Goal: Task Accomplishment & Management: Use online tool/utility

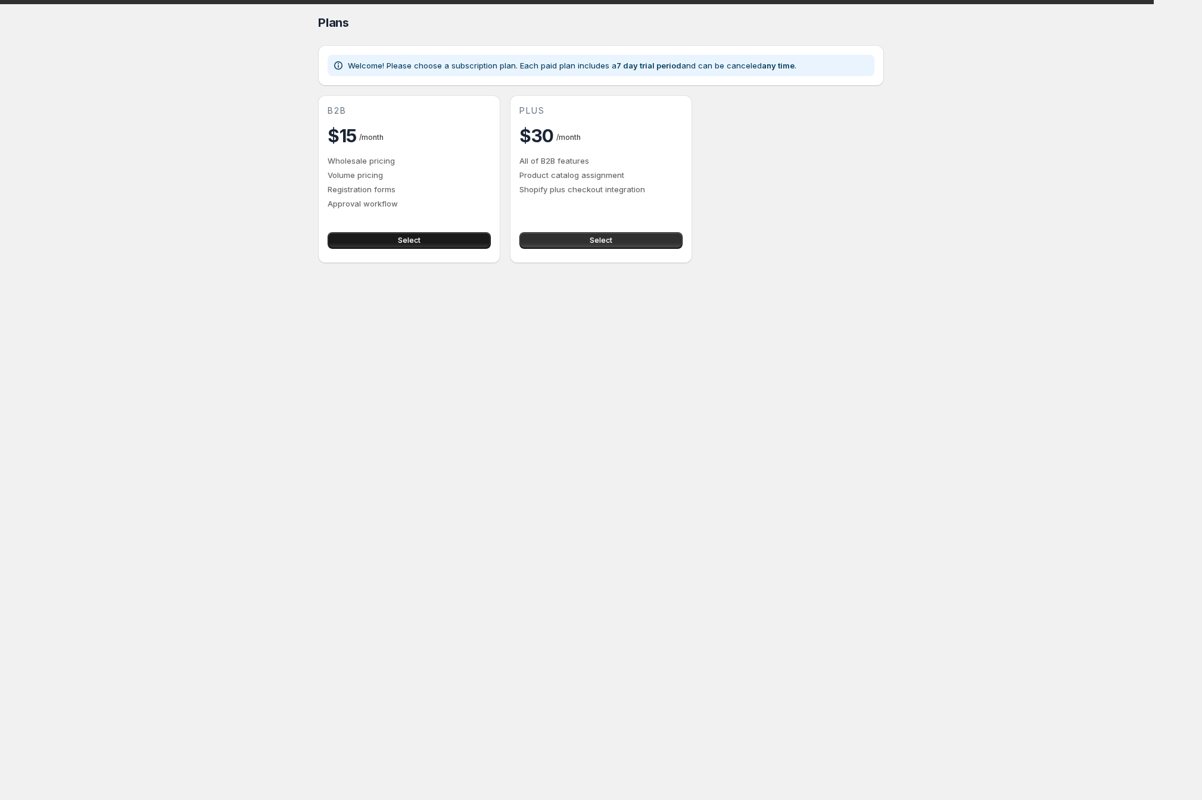
click at [413, 249] on button "Select" at bounding box center [409, 240] width 163 height 17
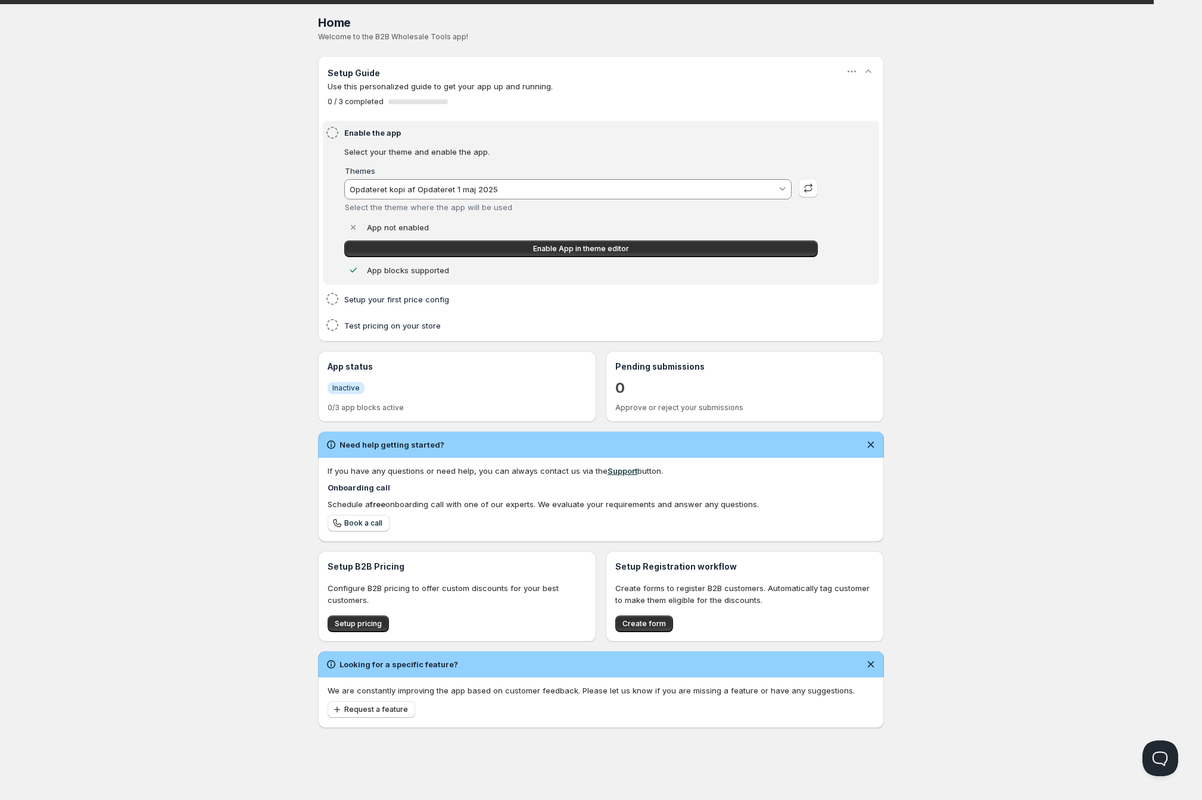
click at [503, 199] on input "Opdateret kopi af Opdateret 1 maj 2025" at bounding box center [562, 189] width 429 height 19
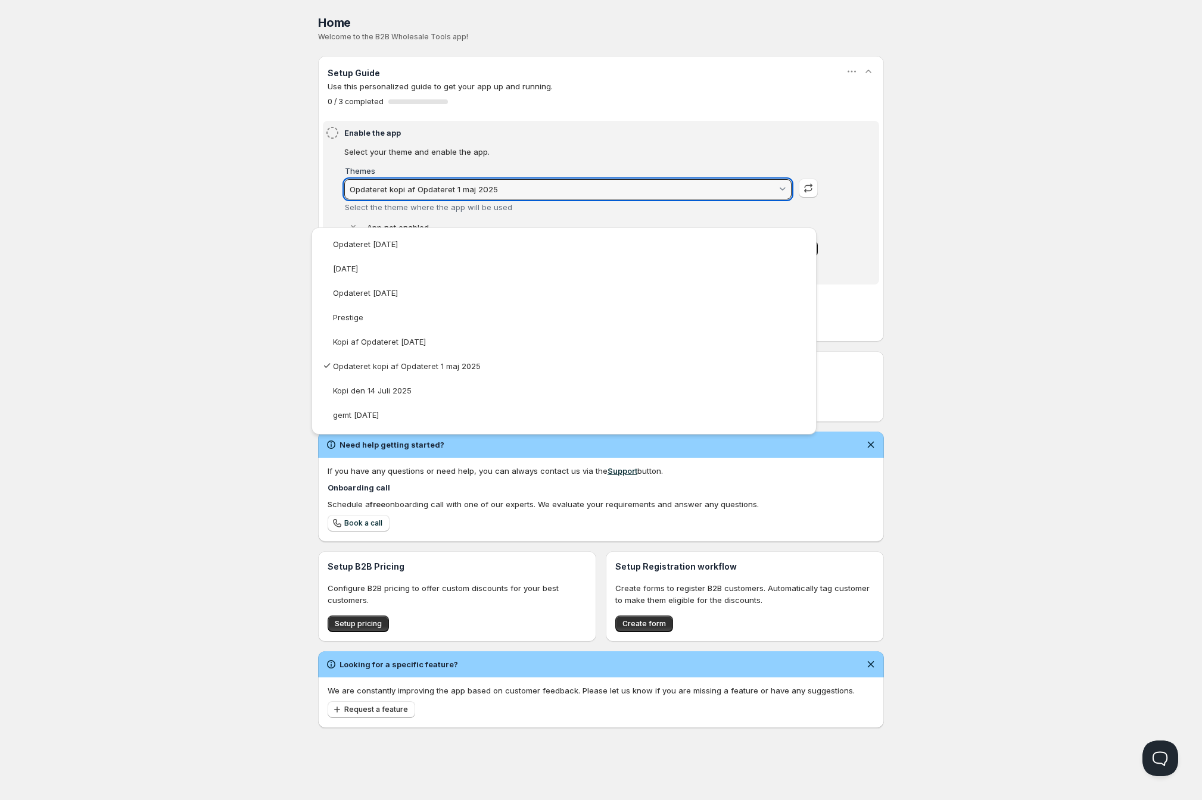
click at [230, 354] on html "Home Pricing Price lists Forms Submissions Settings Features Plans Home. This p…" at bounding box center [601, 400] width 1202 height 800
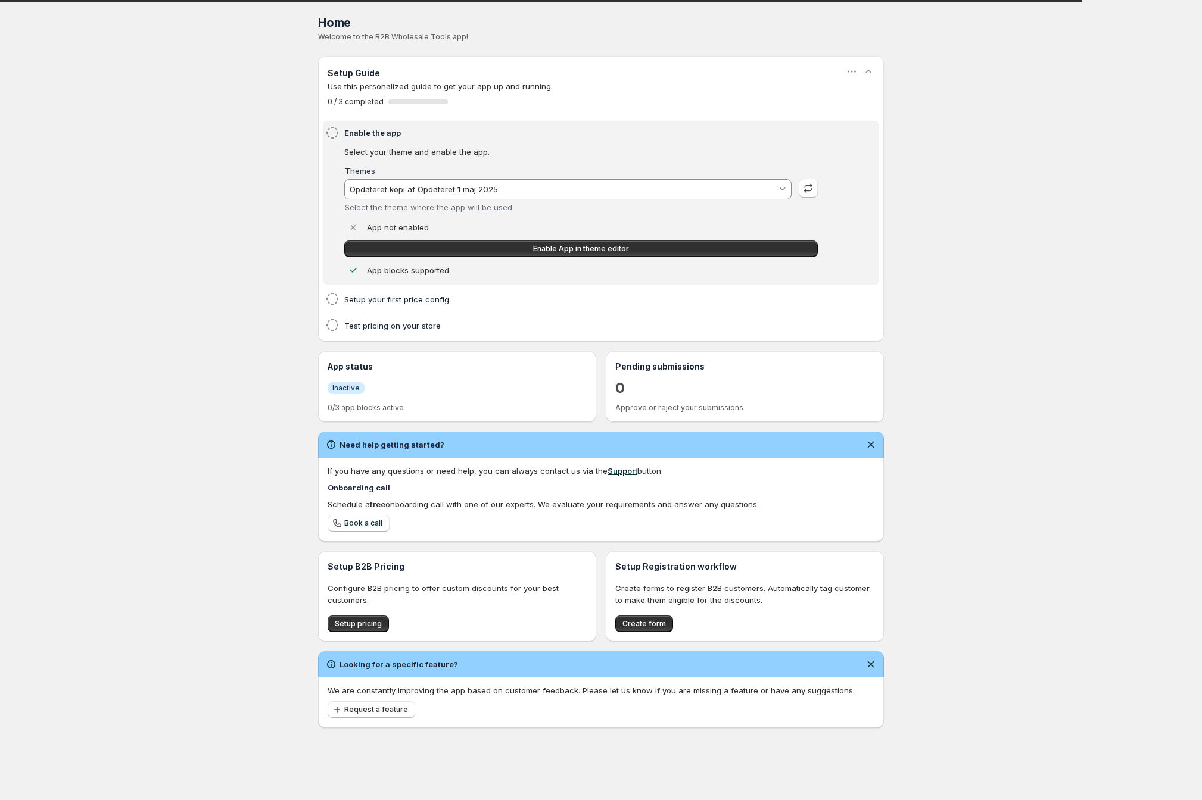
click at [348, 199] on input "Opdateret kopi af Opdateret 1 maj 2025" at bounding box center [562, 189] width 429 height 19
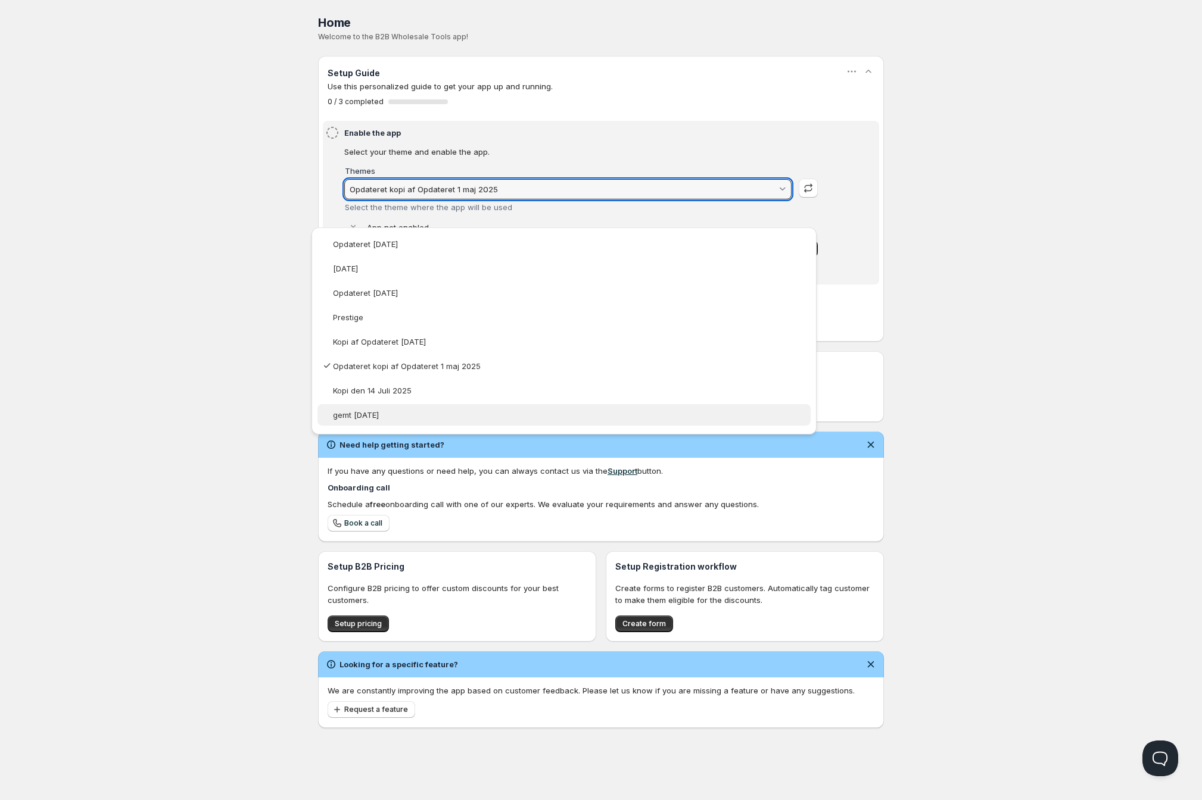
click at [0, 0] on slot "gemt 11 aug 2025" at bounding box center [0, 0] width 0 height 0
type vaadin-combo-box "185617449303"
type input "gemt 11 aug 2025"
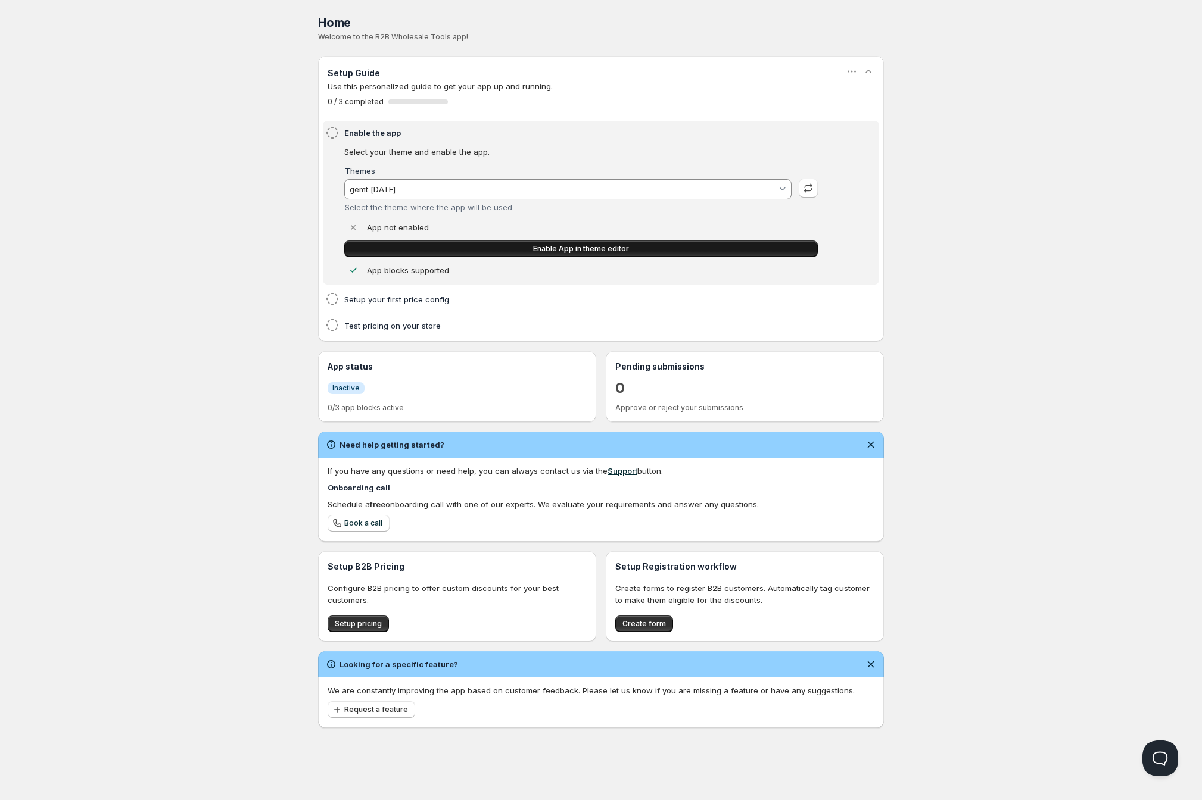
click at [469, 257] on link "Enable App in theme editor" at bounding box center [580, 249] width 473 height 17
click at [344, 306] on h4 "Setup your first price config" at bounding box center [582, 300] width 477 height 12
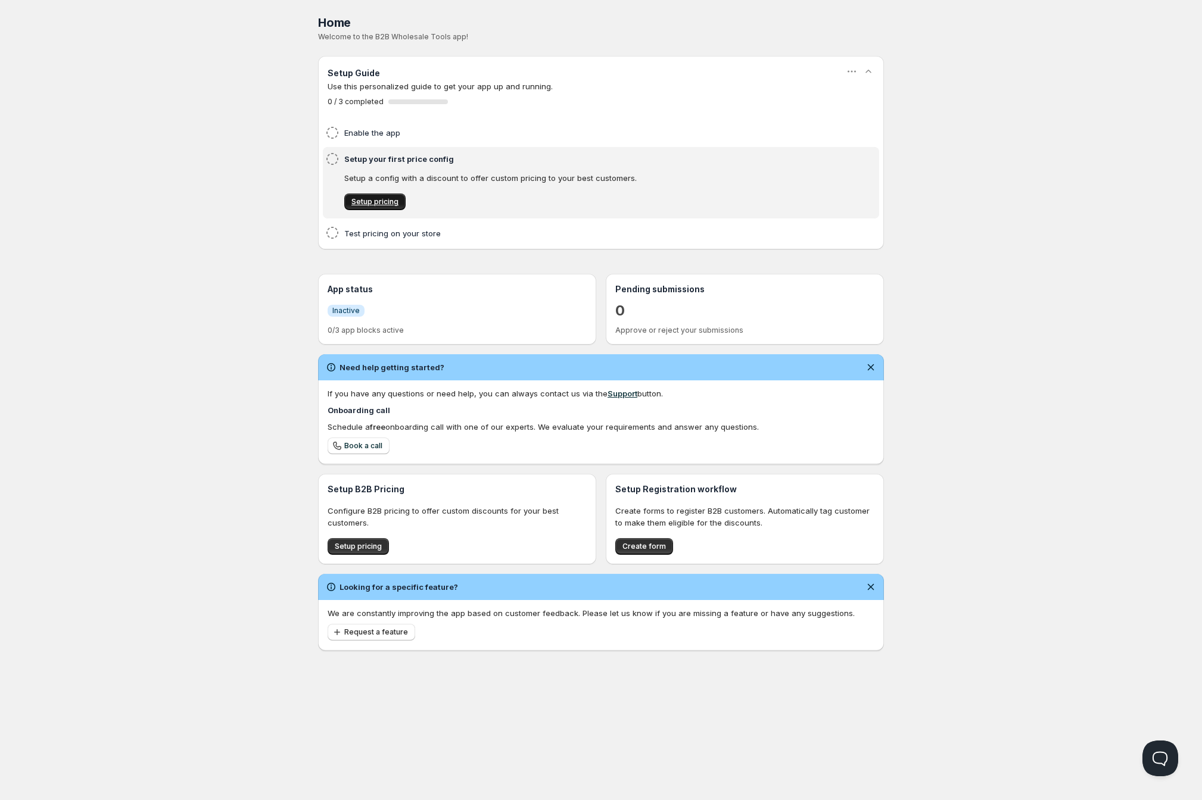
click at [370, 207] on span "Setup pricing" at bounding box center [374, 202] width 47 height 10
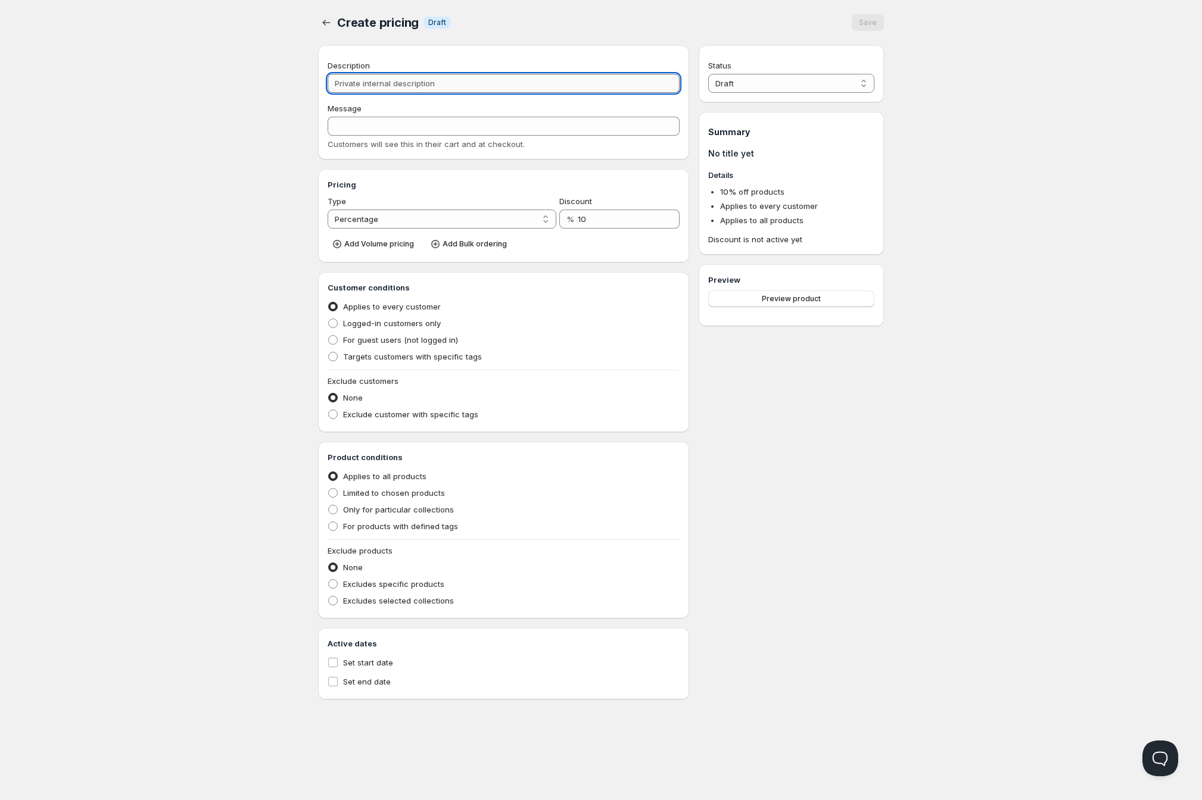
click at [374, 93] on input "Description" at bounding box center [504, 83] width 352 height 19
click at [328, 361] on span at bounding box center [333, 357] width 10 height 10
click at [328, 353] on input "Targets customers with specific tags" at bounding box center [328, 352] width 1 height 1
radio input "true"
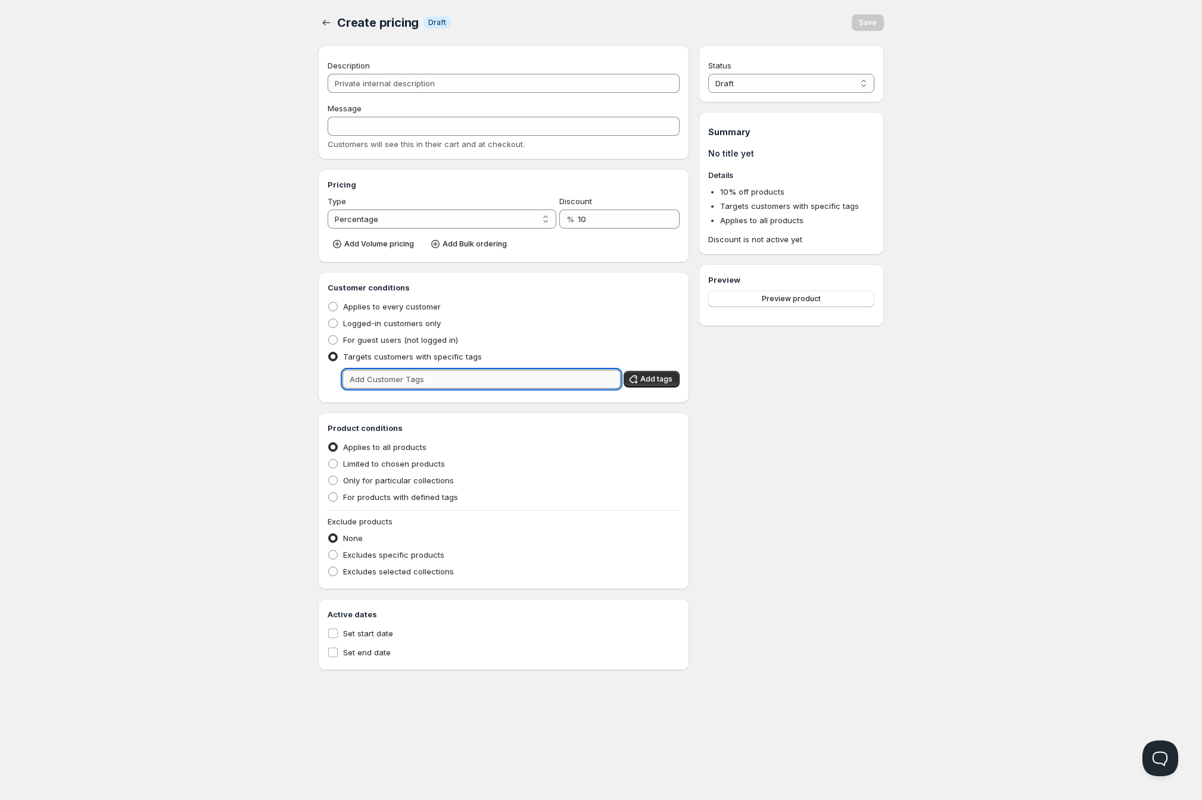
click at [362, 389] on input "text" at bounding box center [481, 379] width 278 height 19
type input "OBSIDO Professionals"
click at [328, 502] on span at bounding box center [333, 498] width 10 height 10
click at [328, 493] on input "For products with defined tags" at bounding box center [328, 493] width 1 height 1
radio input "true"
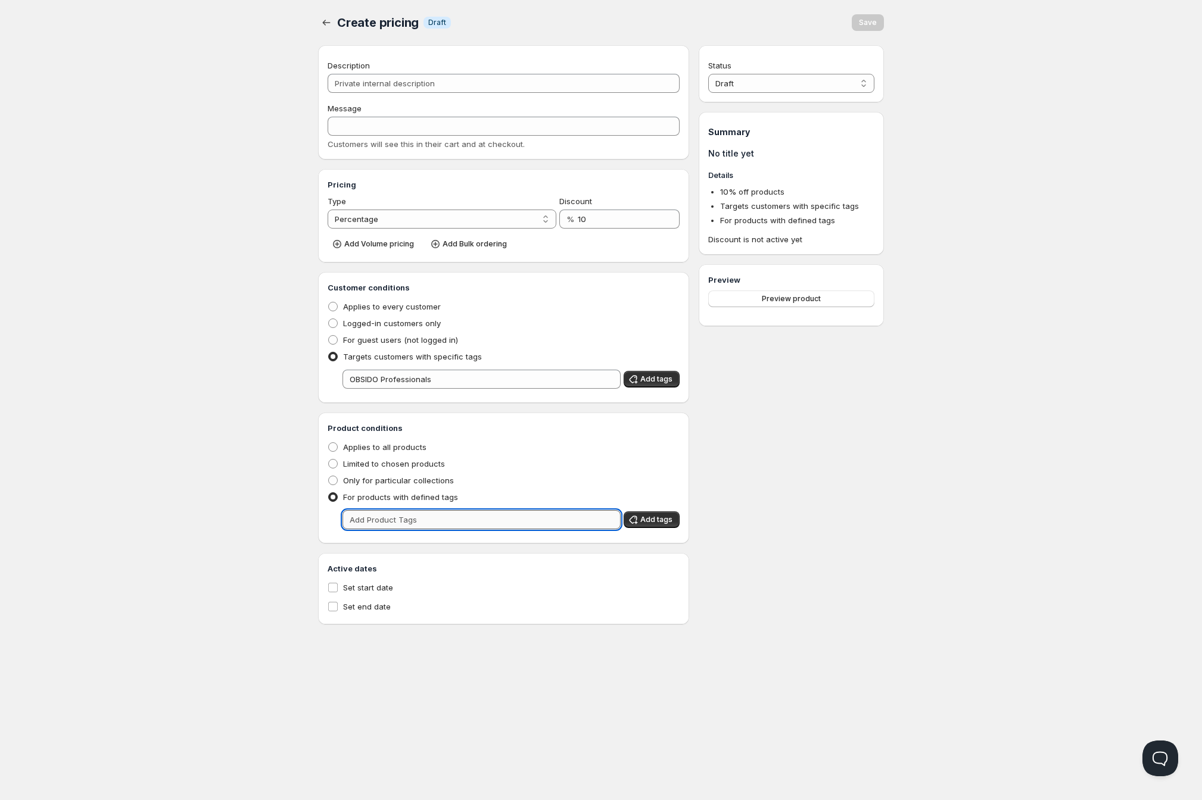
click at [351, 529] on input "text" at bounding box center [481, 519] width 278 height 19
